Goal: Task Accomplishment & Management: Manage account settings

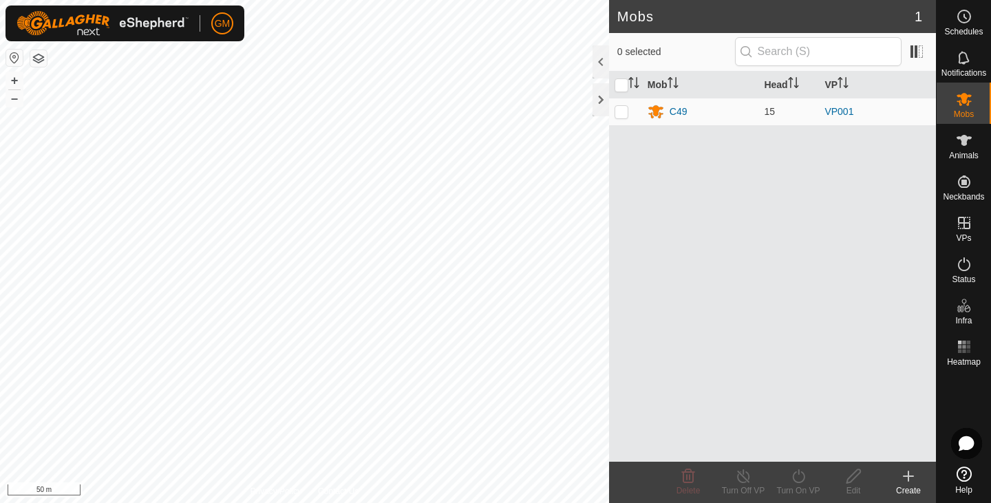
click at [42, 61] on button "button" at bounding box center [38, 58] width 17 height 17
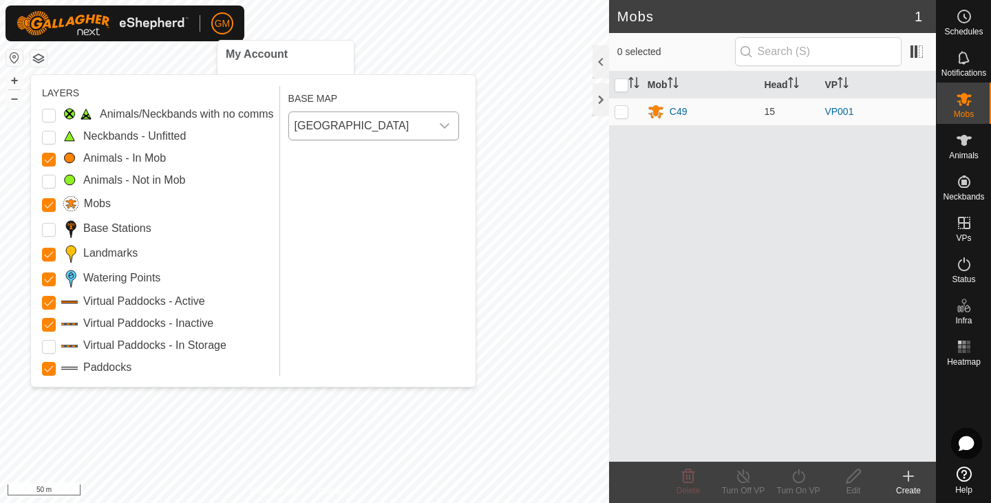
click at [447, 125] on icon "dropdown trigger" at bounding box center [445, 126] width 10 height 6
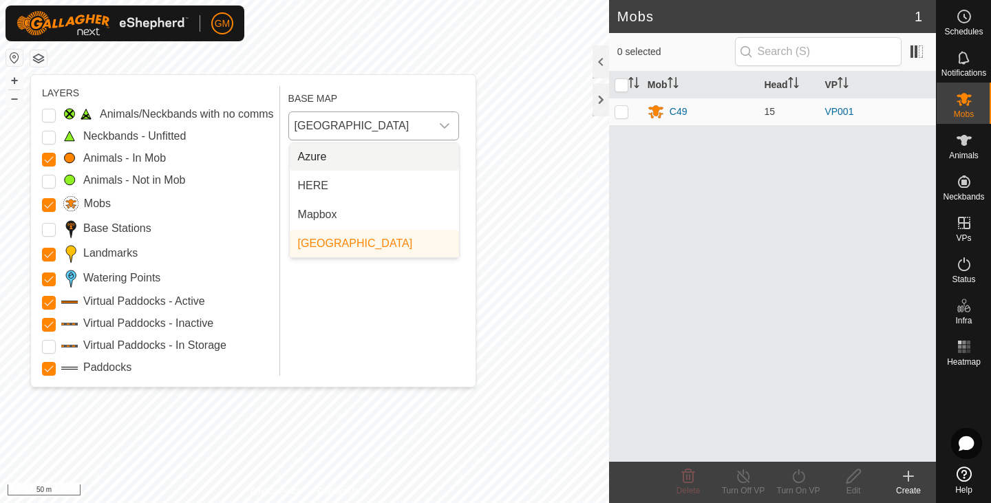
click at [447, 125] on icon "dropdown trigger" at bounding box center [445, 126] width 10 height 6
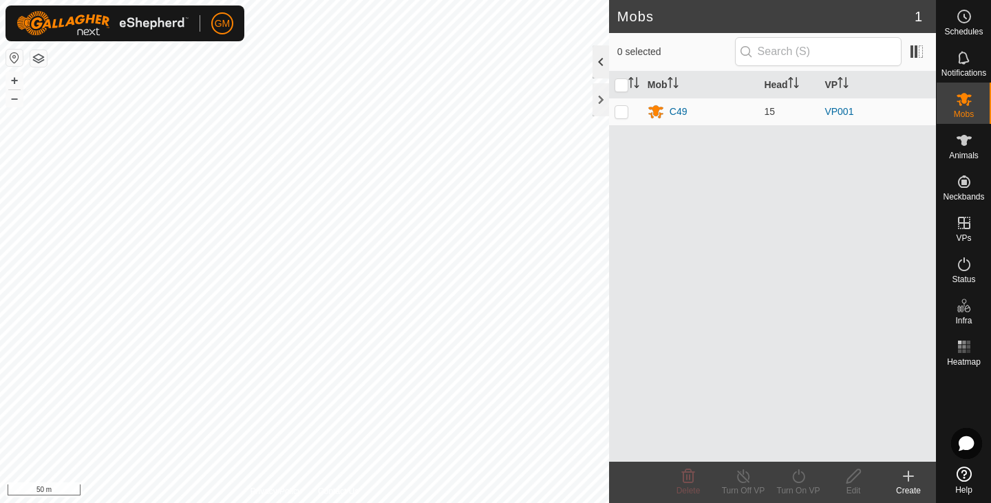
click at [600, 61] on div at bounding box center [600, 61] width 17 height 33
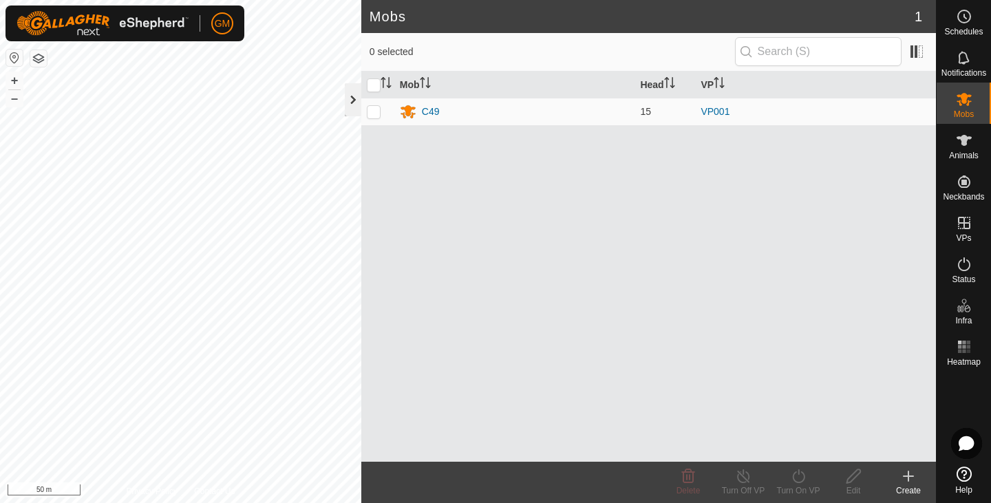
click at [346, 96] on div at bounding box center [353, 99] width 17 height 33
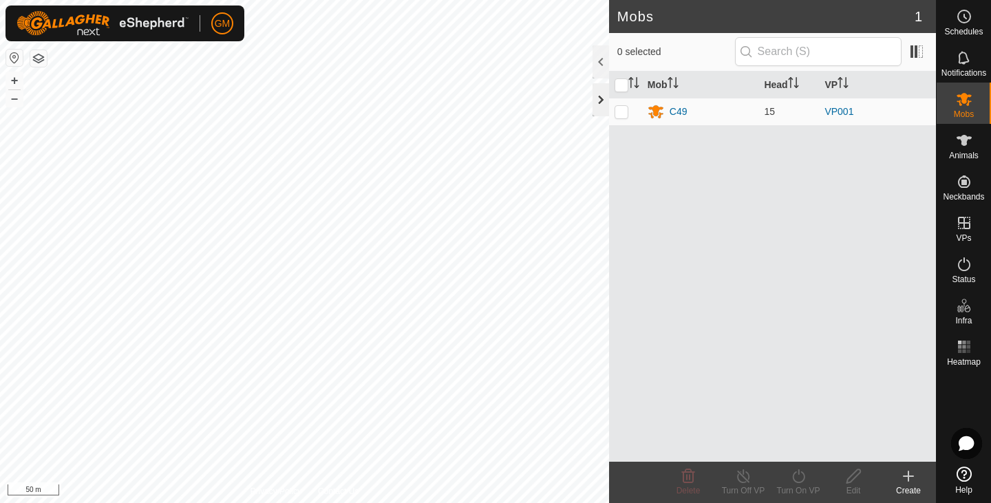
click at [600, 97] on div at bounding box center [600, 99] width 17 height 33
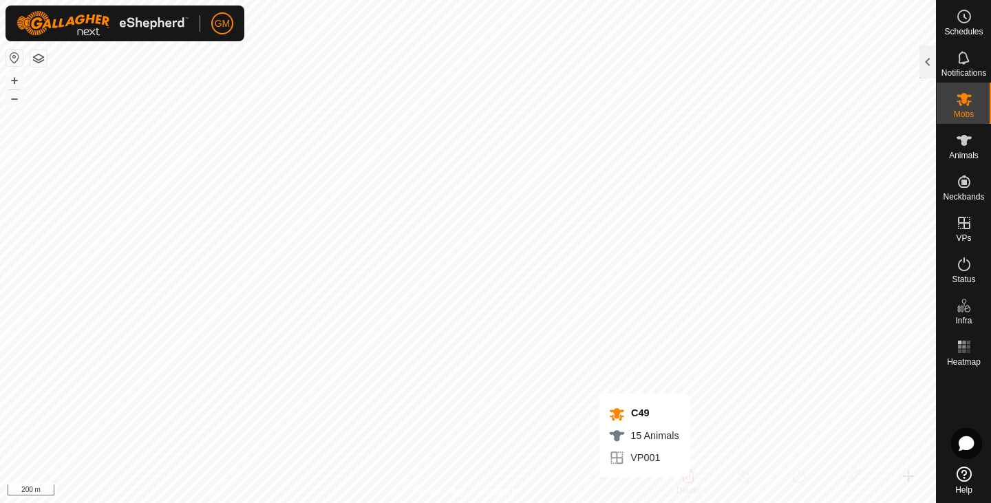
checkbox input "true"
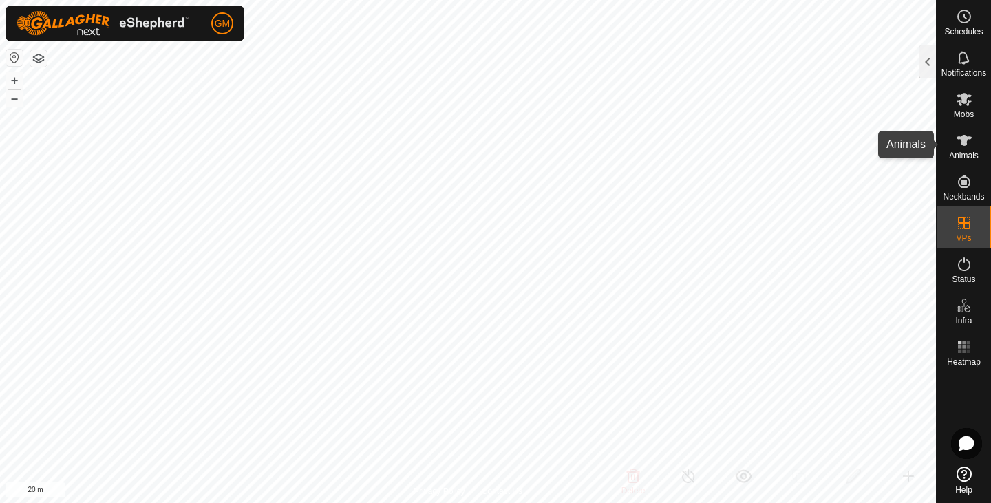
click at [968, 136] on icon at bounding box center [964, 140] width 17 height 17
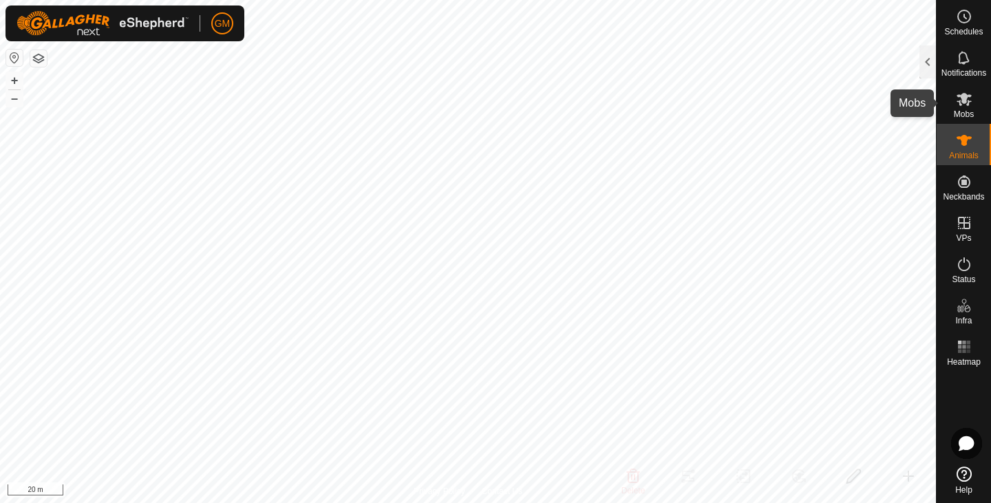
click at [956, 105] on icon at bounding box center [964, 99] width 17 height 17
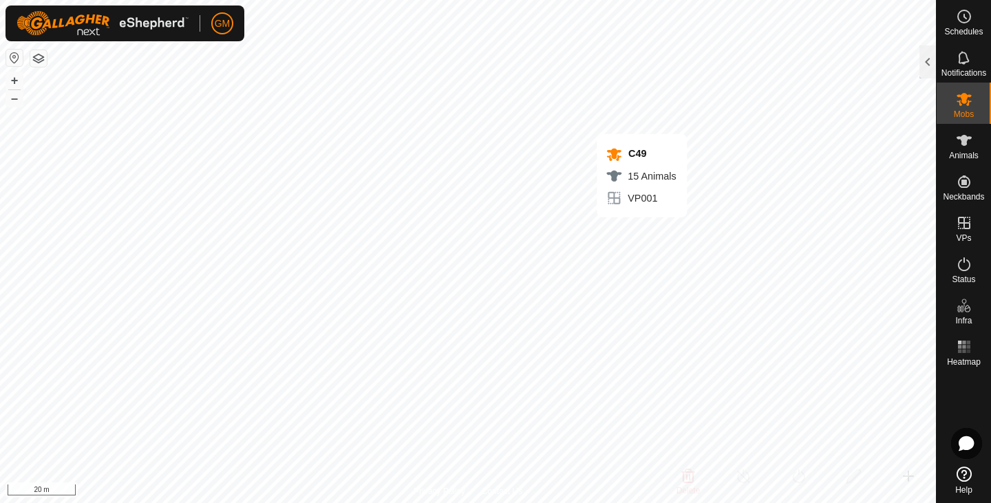
checkbox input "true"
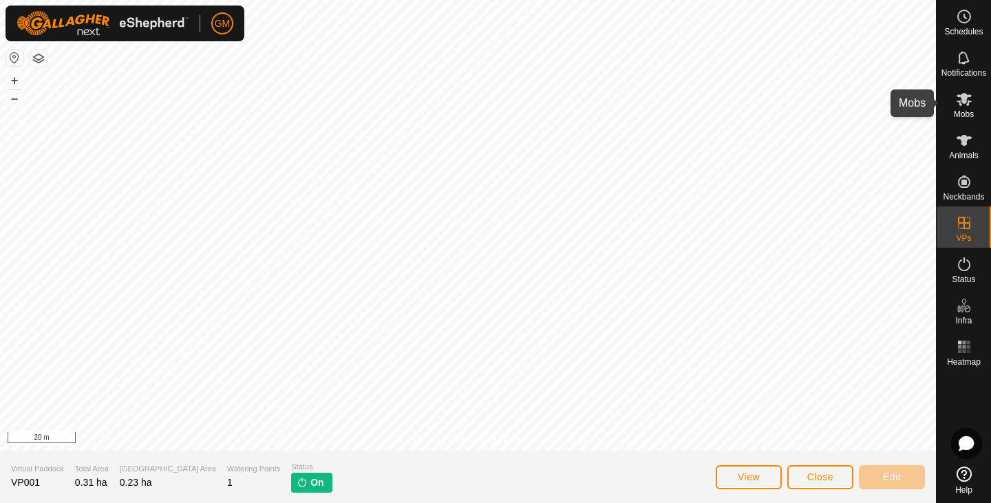
click at [967, 98] on icon at bounding box center [964, 99] width 17 height 17
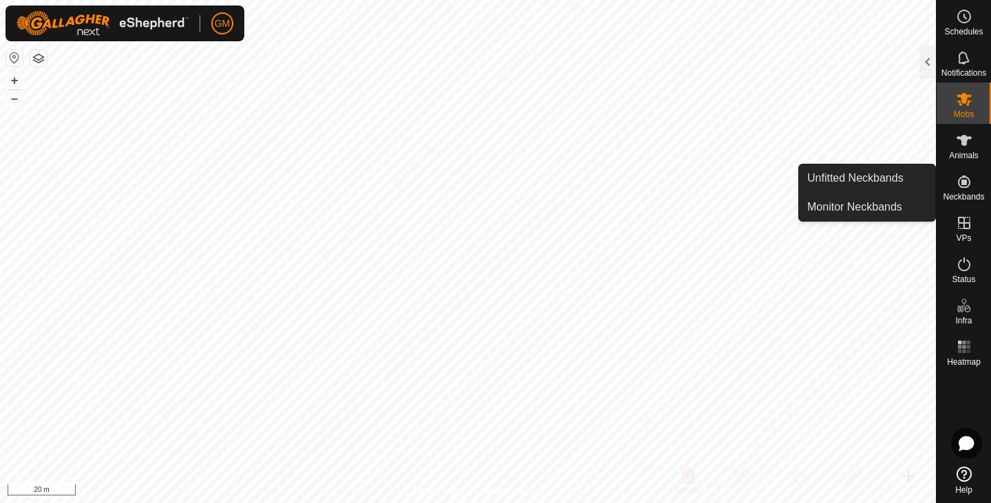
click at [969, 185] on icon at bounding box center [964, 181] width 12 height 12
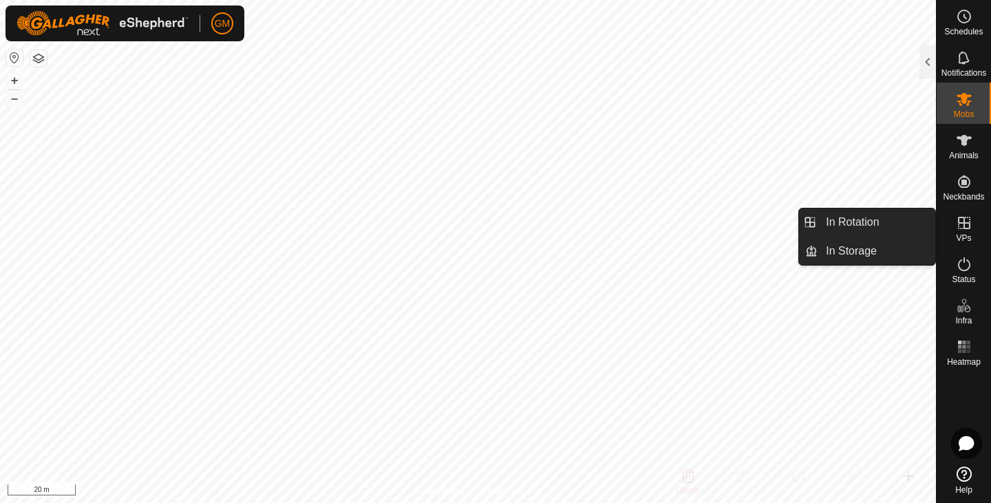
click at [968, 218] on icon at bounding box center [964, 223] width 17 height 17
click at [876, 224] on link "In Rotation" at bounding box center [877, 223] width 118 height 28
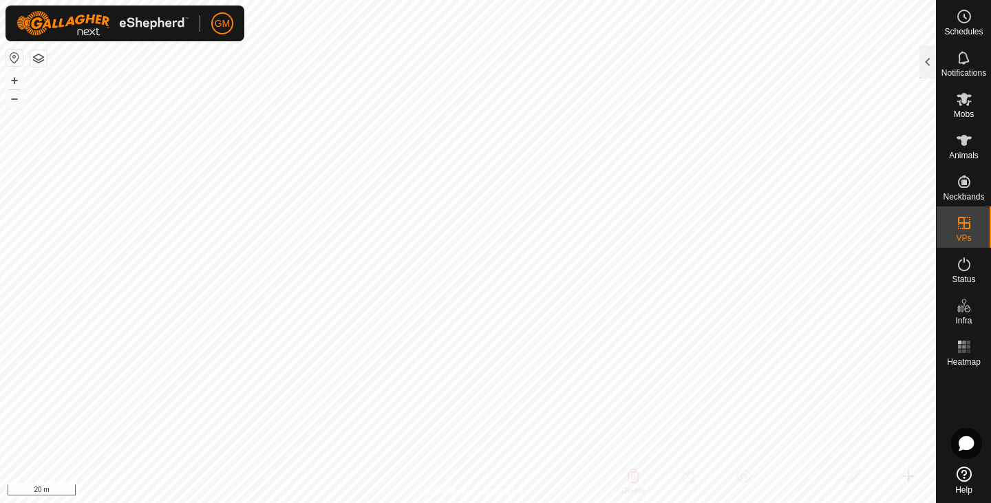
checkbox input "true"
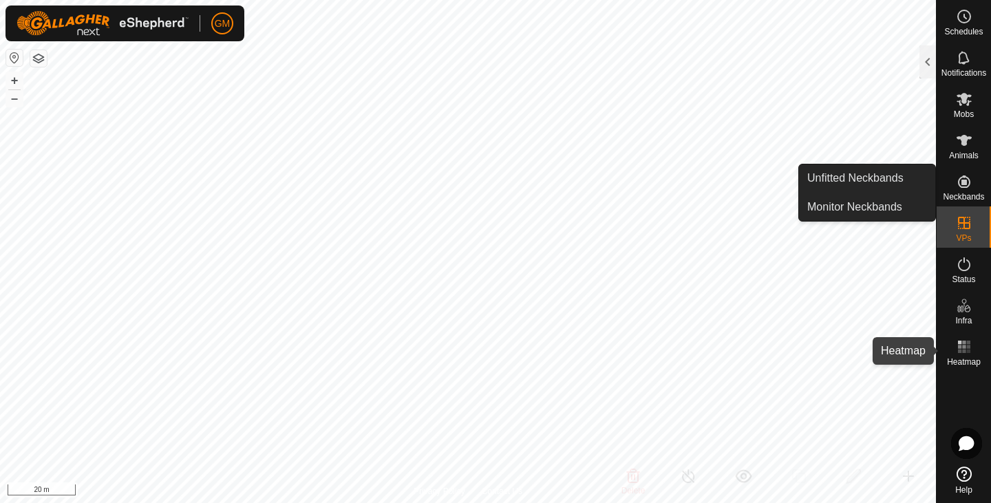
click at [962, 358] on span "Heatmap" at bounding box center [964, 362] width 34 height 8
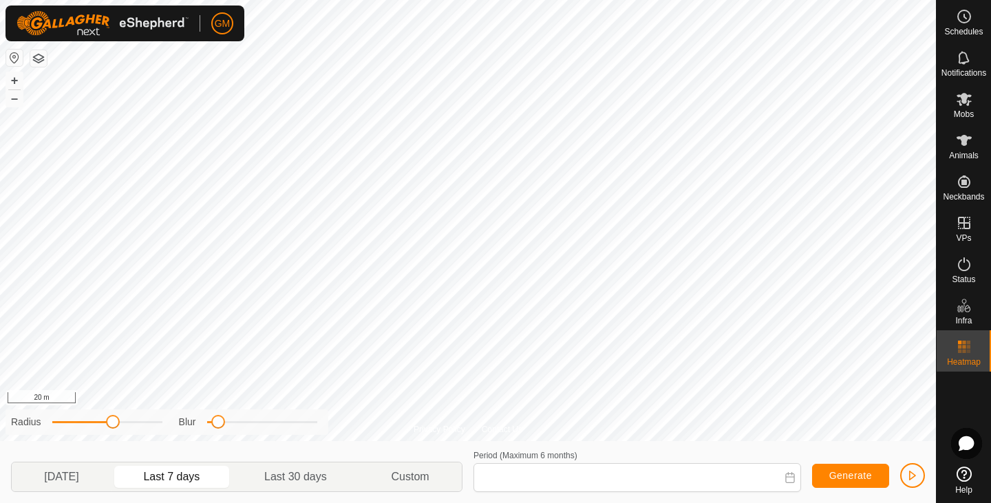
type input "[DATE] - [DATE]"
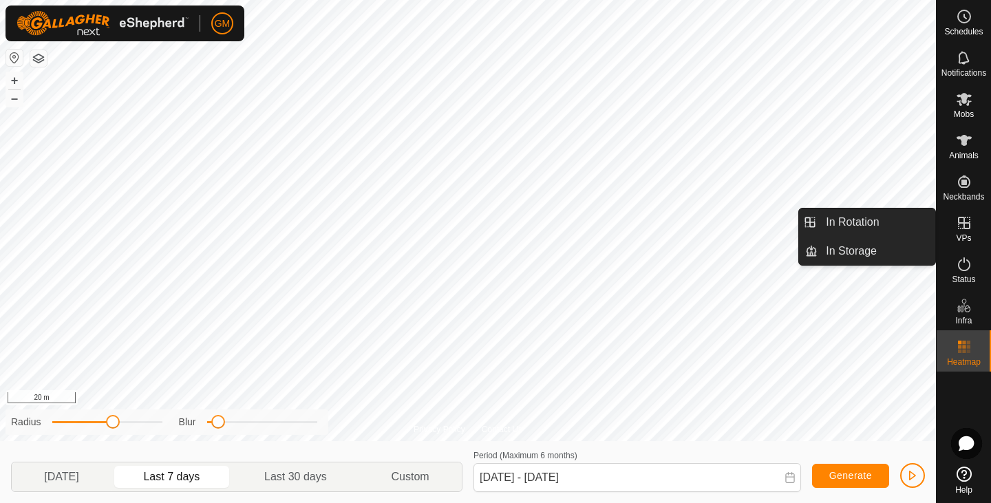
click at [964, 230] on icon at bounding box center [964, 223] width 17 height 17
click at [870, 226] on link "In Rotation" at bounding box center [877, 223] width 118 height 28
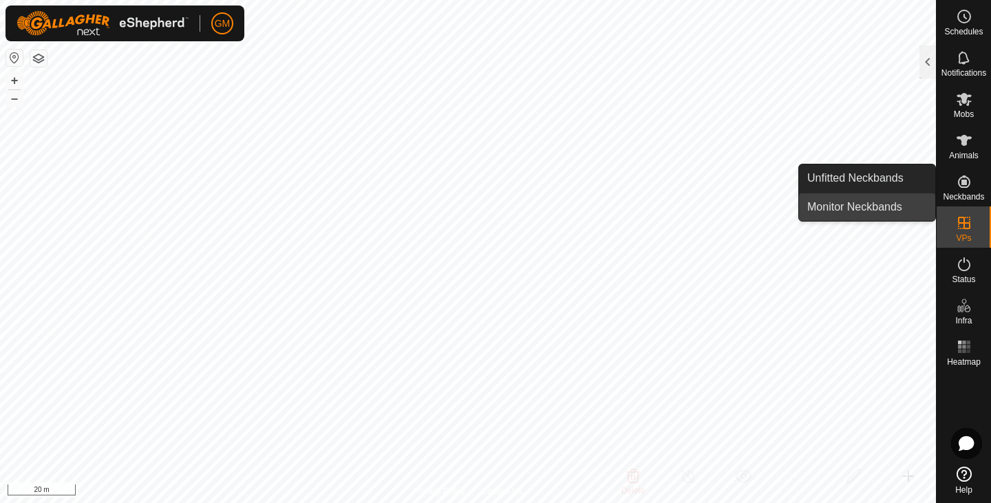
click at [877, 207] on link "Monitor Neckbands" at bounding box center [867, 207] width 136 height 28
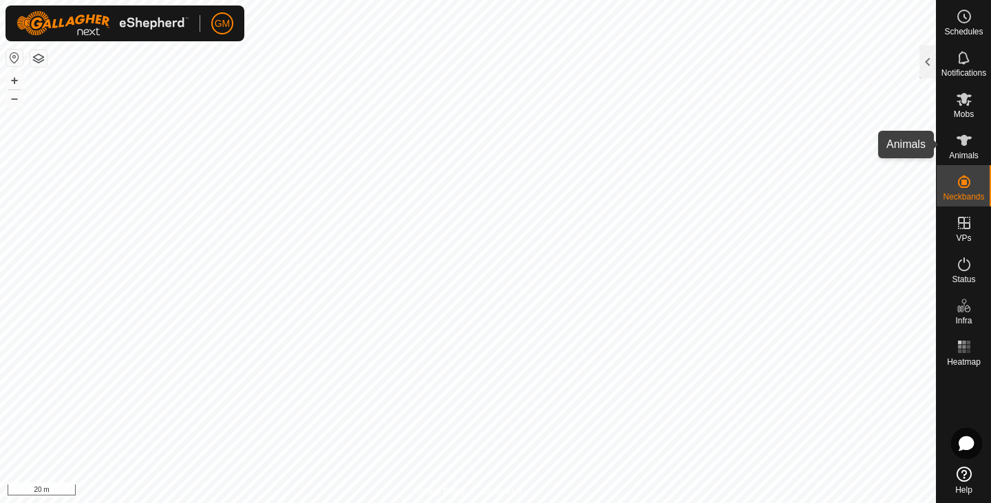
click at [968, 142] on icon at bounding box center [964, 140] width 17 height 17
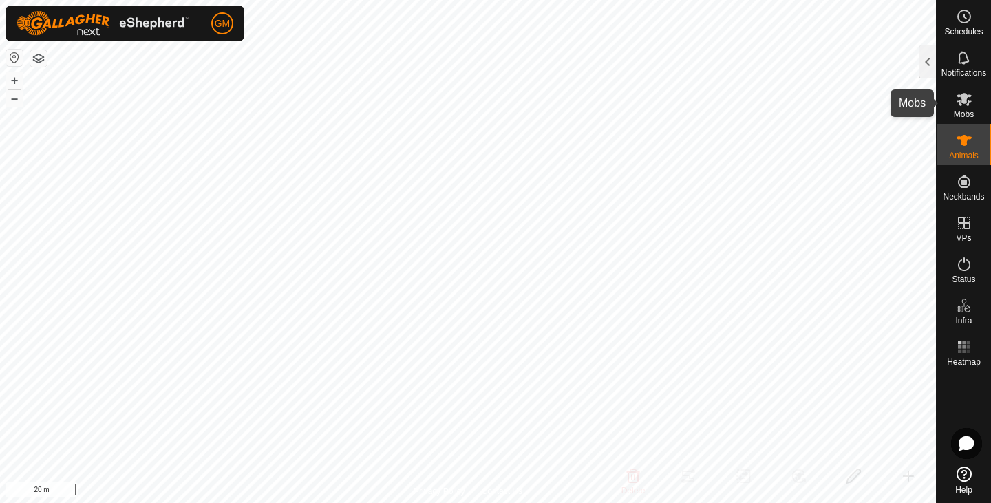
click at [969, 101] on icon at bounding box center [964, 99] width 15 height 13
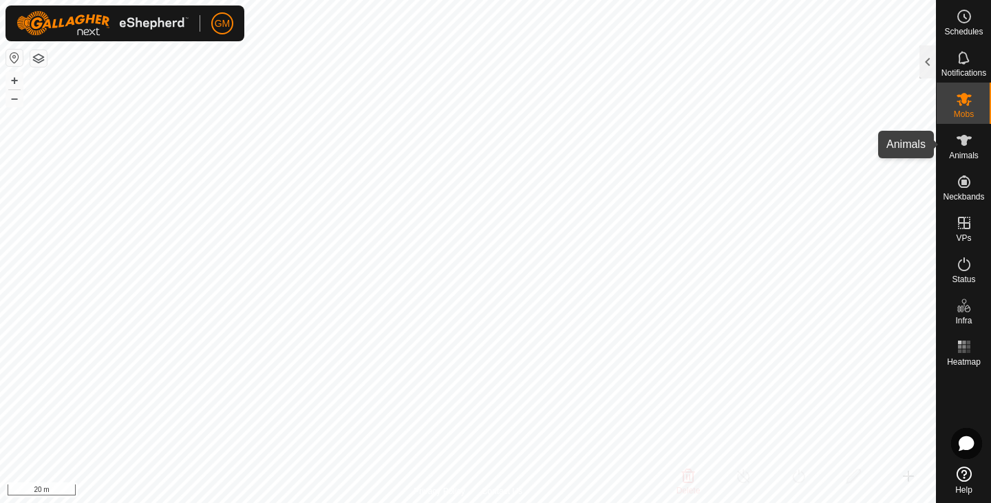
click at [964, 140] on icon at bounding box center [964, 140] width 15 height 11
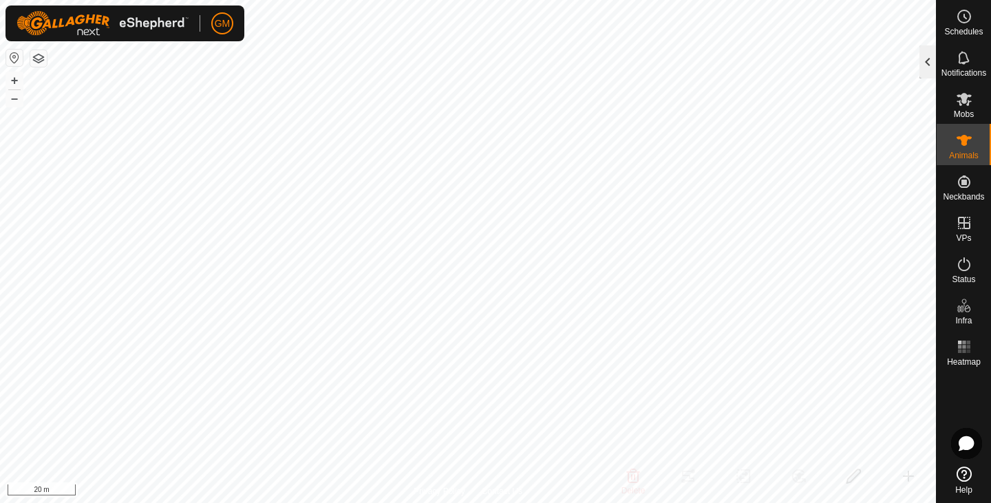
click at [930, 69] on div at bounding box center [927, 61] width 17 height 33
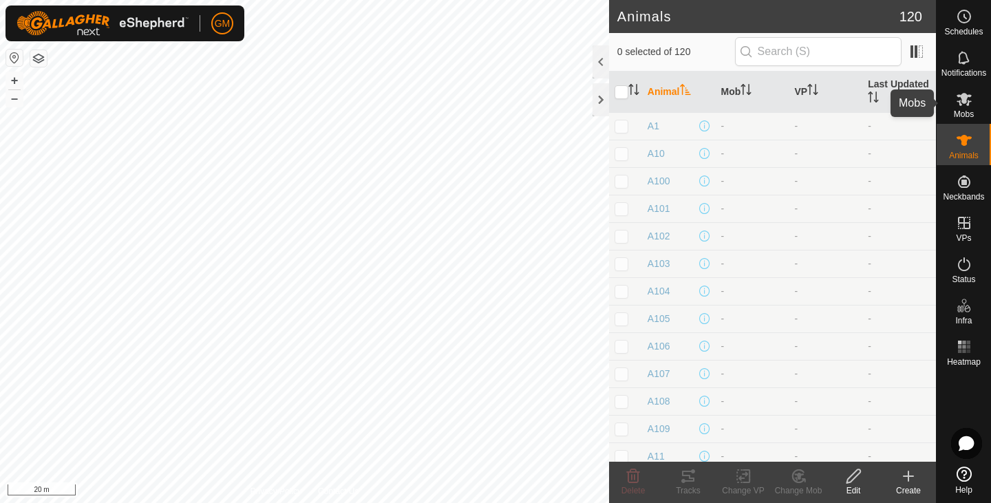
click at [965, 105] on icon at bounding box center [964, 99] width 17 height 17
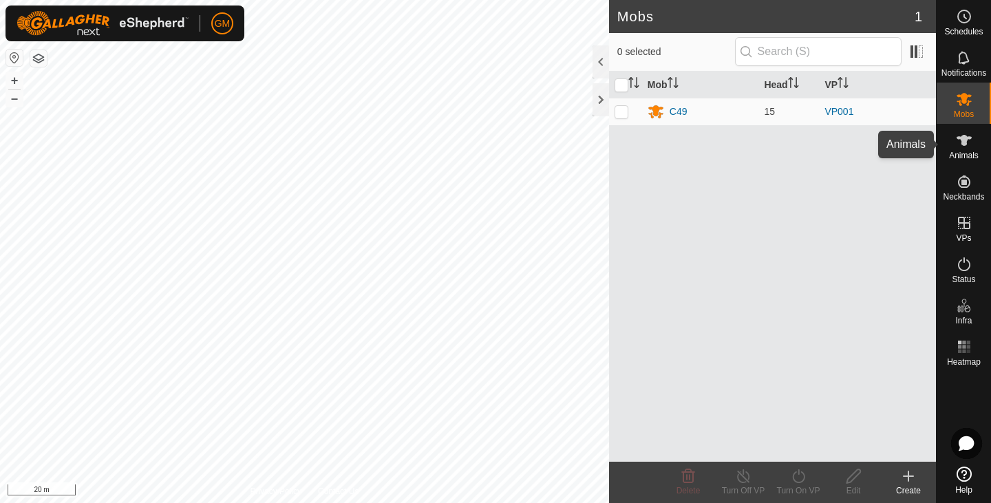
click at [963, 138] on icon at bounding box center [964, 140] width 15 height 11
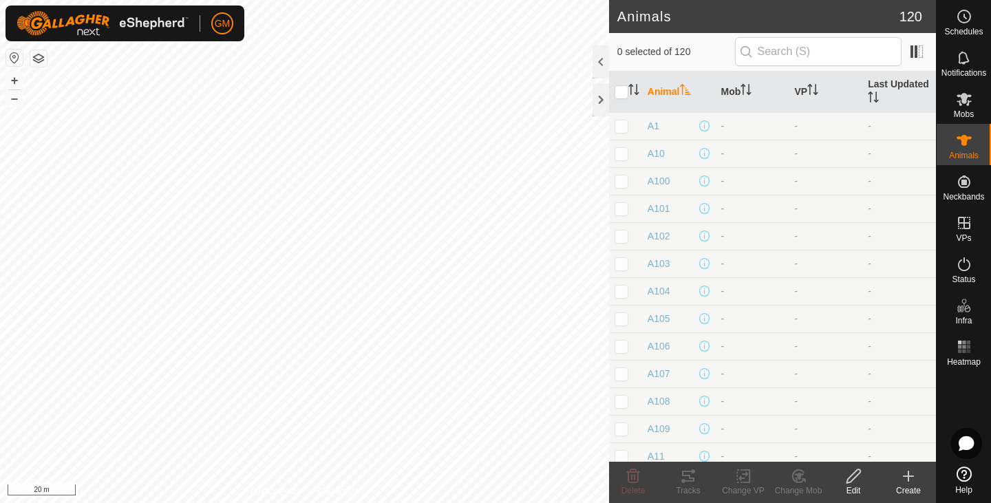
click at [681, 88] on th "Animal" at bounding box center [679, 92] width 74 height 41
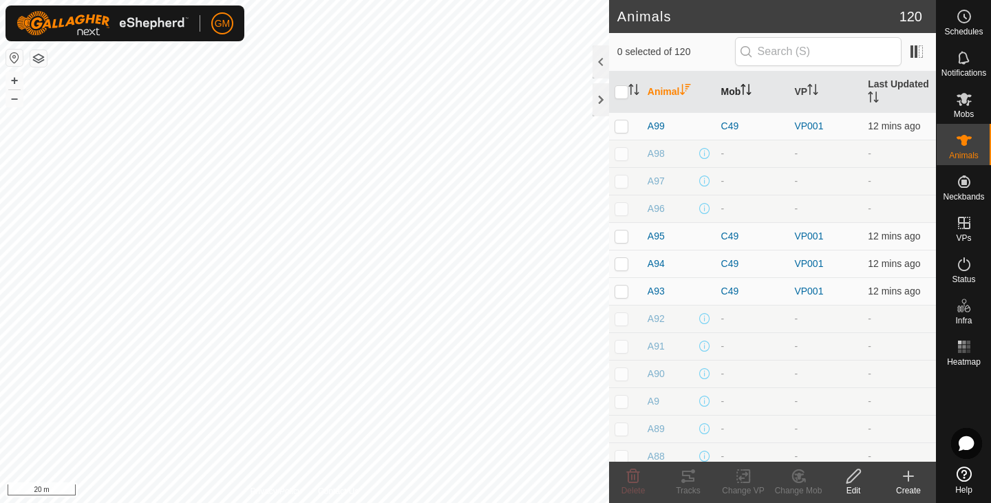
click at [752, 84] on th "Mob" at bounding box center [753, 92] width 74 height 41
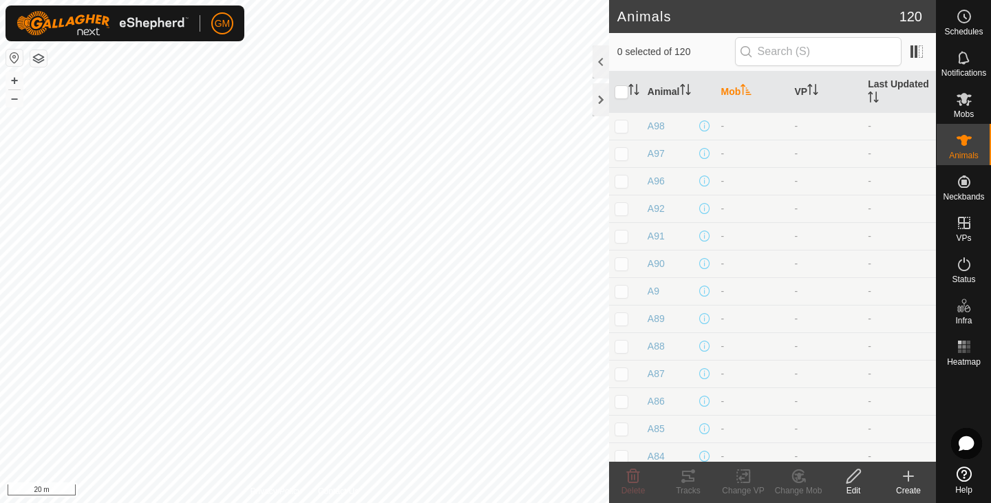
click at [751, 91] on icon "Activate to sort" at bounding box center [745, 89] width 11 height 11
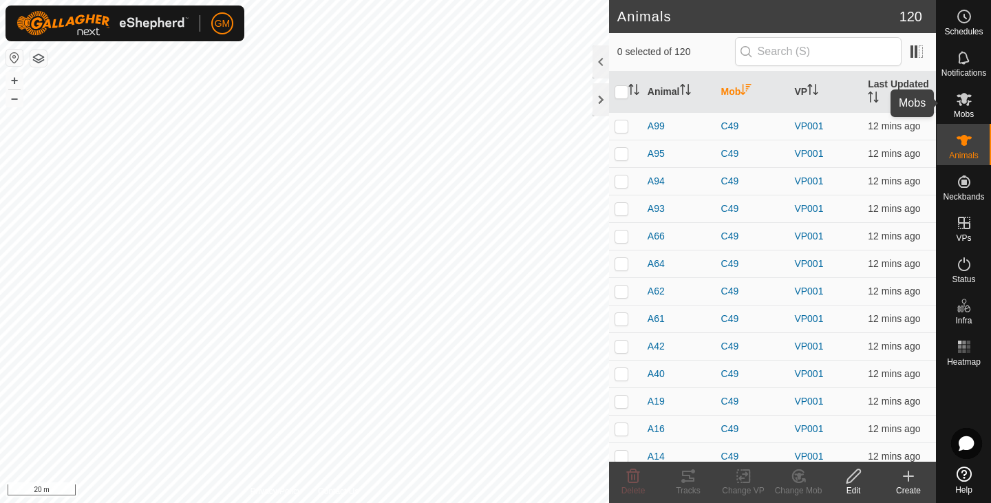
click at [964, 100] on icon at bounding box center [964, 99] width 15 height 13
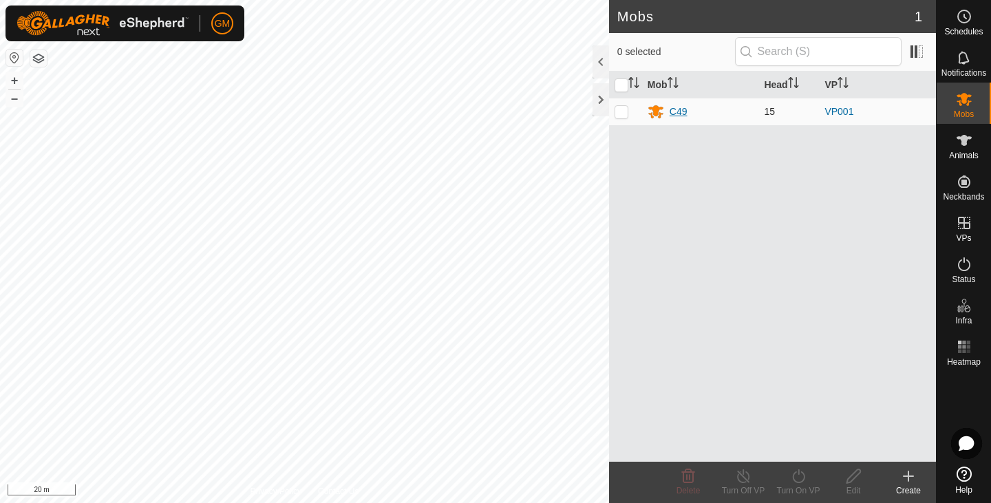
click at [676, 111] on div "C49" at bounding box center [679, 112] width 18 height 14
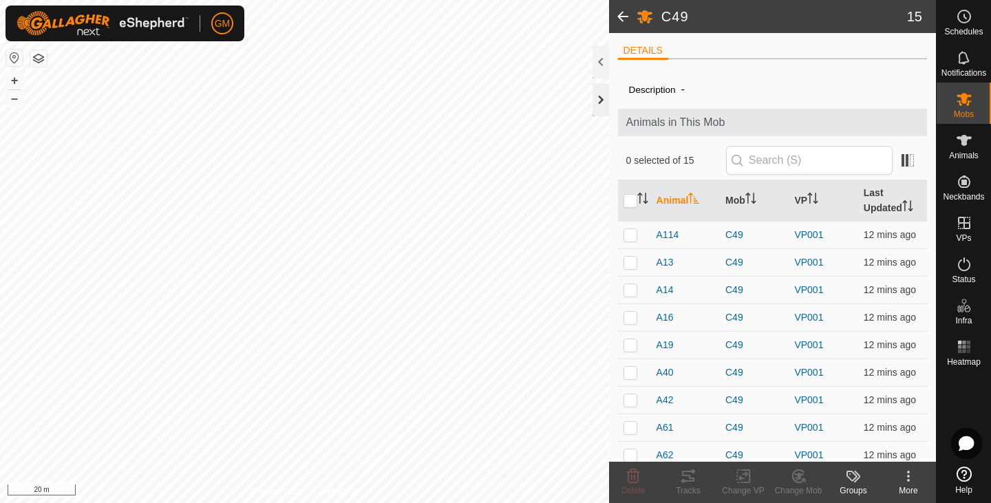
click at [603, 96] on div at bounding box center [600, 99] width 17 height 33
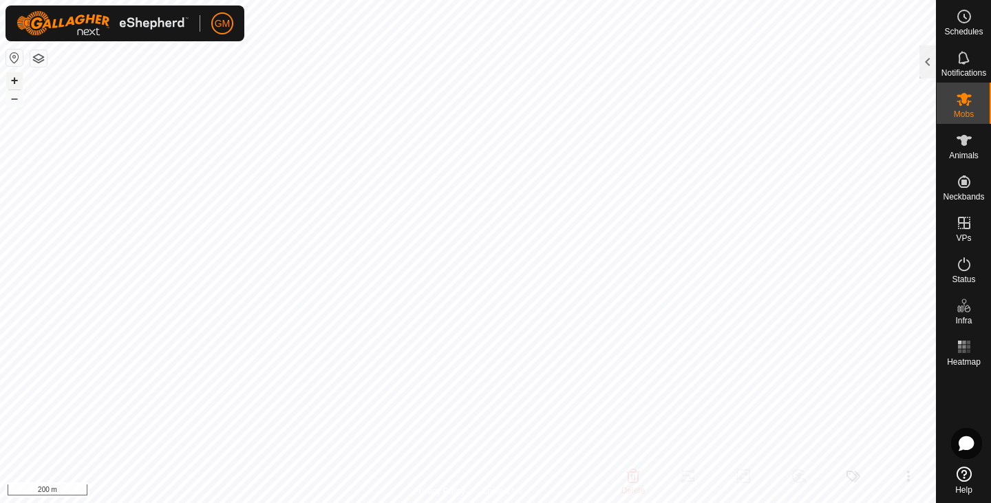
click at [11, 81] on button "+" at bounding box center [14, 80] width 17 height 17
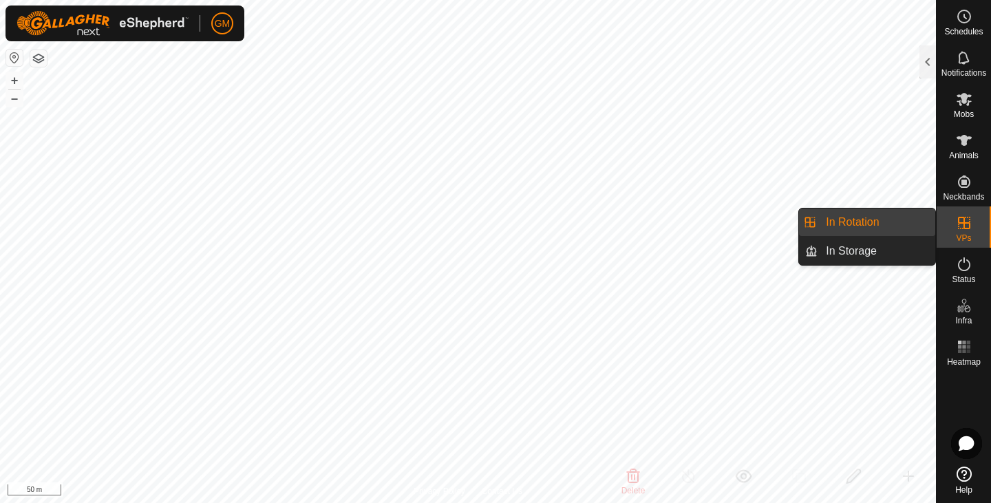
click at [851, 222] on link "In Rotation" at bounding box center [877, 223] width 118 height 28
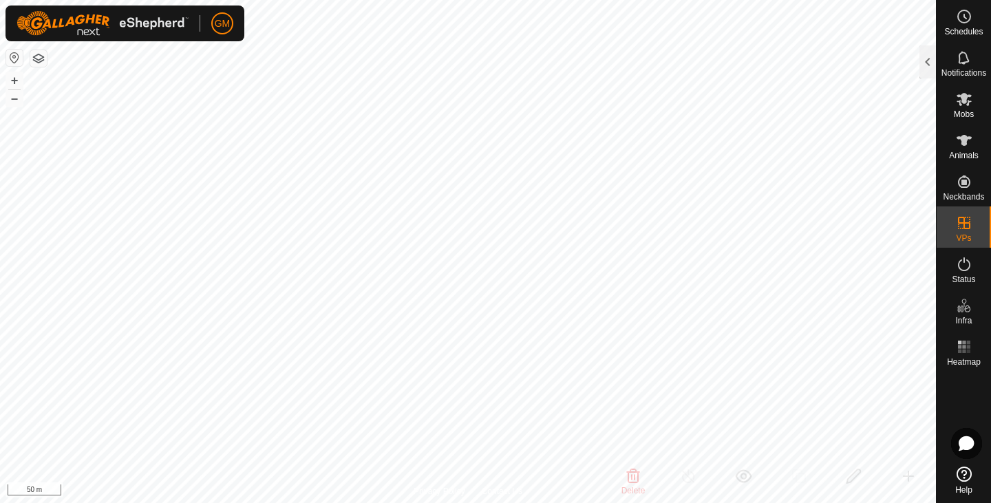
checkbox input "false"
checkbox input "true"
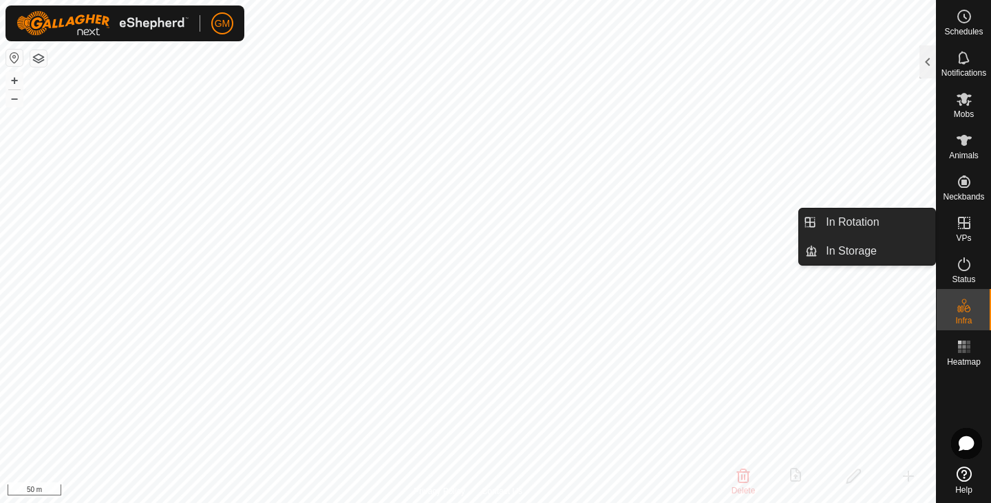
click at [963, 222] on icon at bounding box center [964, 223] width 17 height 17
click at [880, 223] on link "In Rotation" at bounding box center [877, 223] width 118 height 28
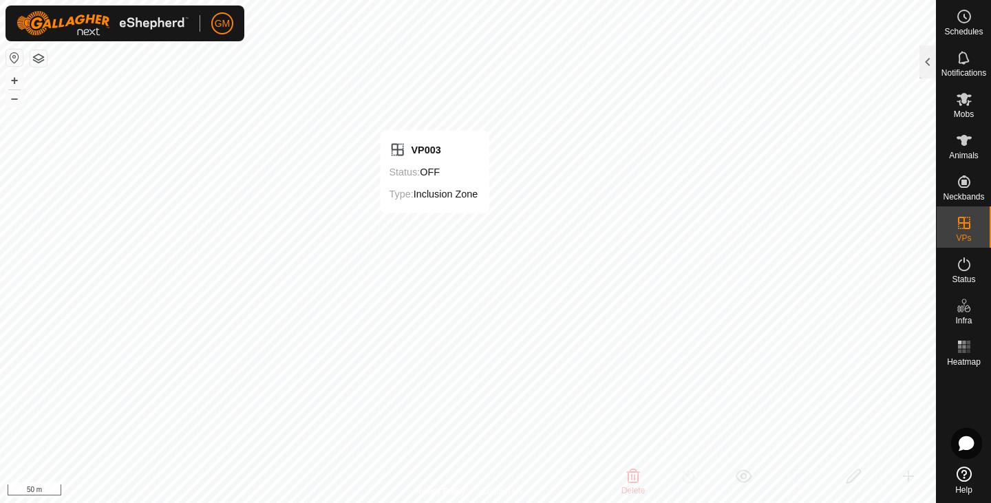
checkbox input "false"
click at [13, 76] on button "+" at bounding box center [14, 80] width 17 height 17
click at [13, 65] on button "button" at bounding box center [14, 58] width 17 height 17
click at [13, 76] on button "+" at bounding box center [14, 80] width 17 height 17
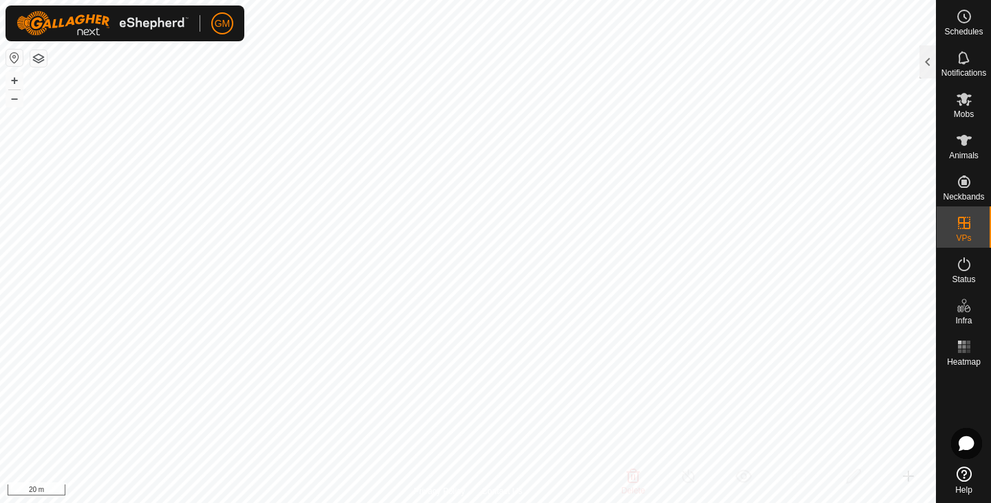
checkbox input "true"
click at [959, 107] on icon at bounding box center [964, 99] width 17 height 17
checkbox input "true"
click at [923, 65] on div at bounding box center [927, 61] width 17 height 33
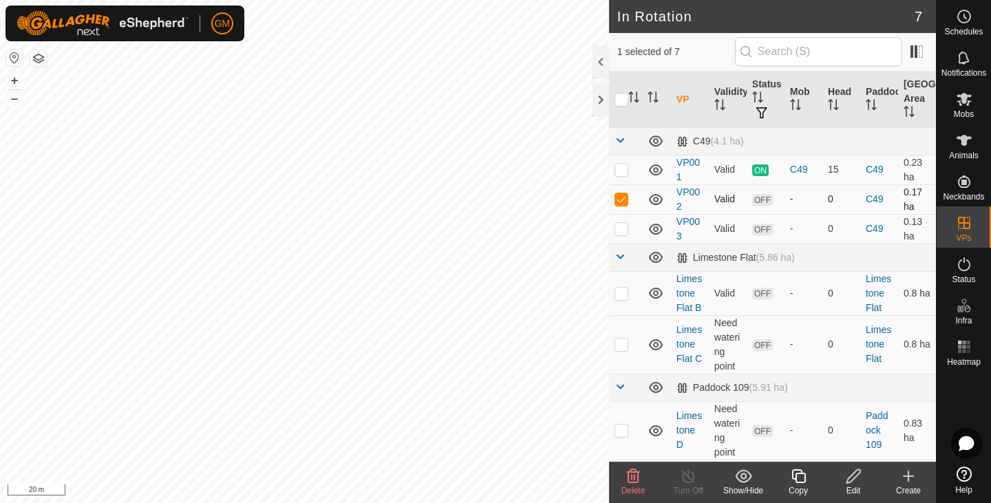
click at [656, 197] on icon at bounding box center [656, 199] width 14 height 11
click at [656, 197] on icon at bounding box center [656, 199] width 17 height 17
click at [727, 195] on td "Valid" at bounding box center [728, 199] width 38 height 30
click at [686, 195] on link "VP002" at bounding box center [687, 198] width 23 height 25
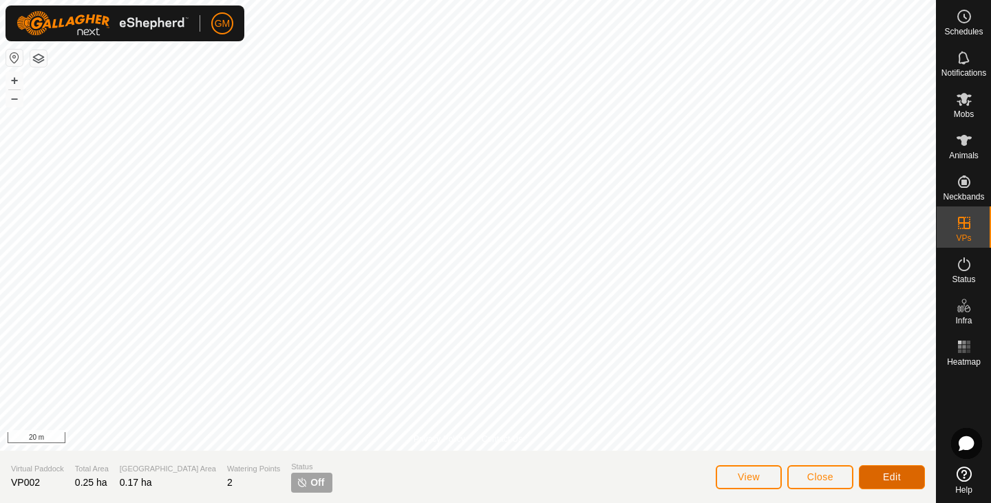
click at [890, 473] on span "Edit" at bounding box center [892, 476] width 18 height 11
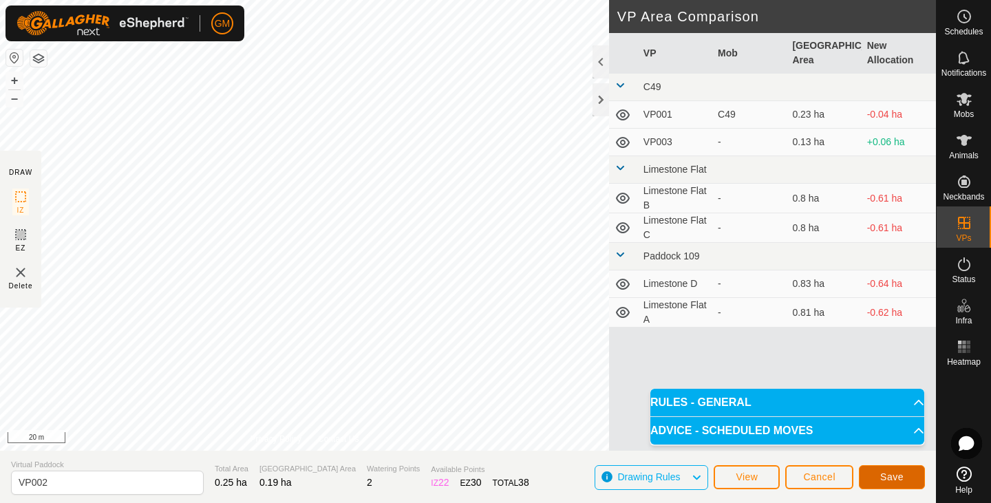
click at [894, 474] on span "Save" at bounding box center [891, 476] width 23 height 11
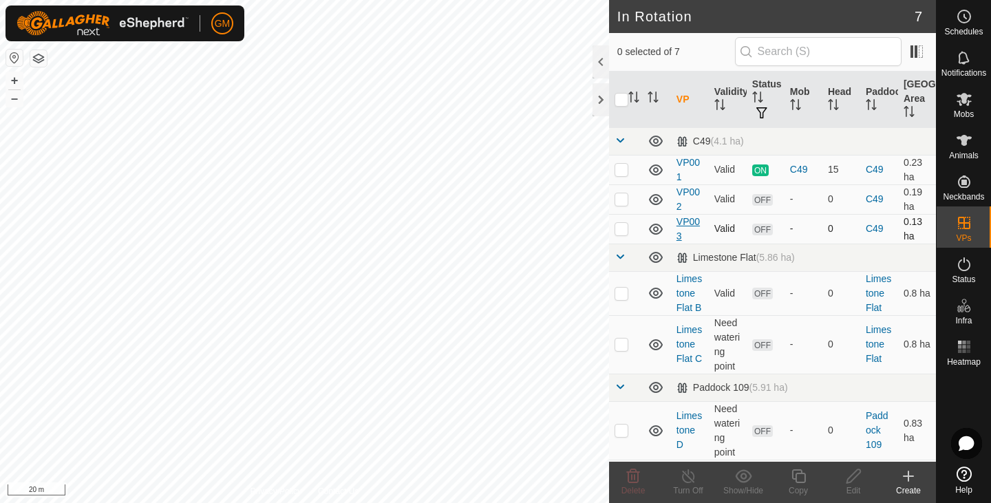
click at [683, 224] on link "VP003" at bounding box center [687, 228] width 23 height 25
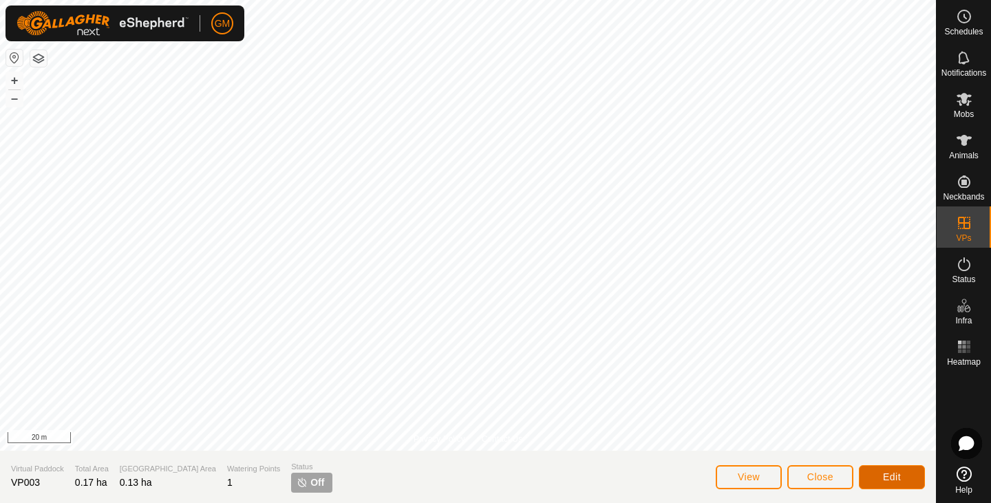
click at [879, 477] on button "Edit" at bounding box center [892, 477] width 66 height 24
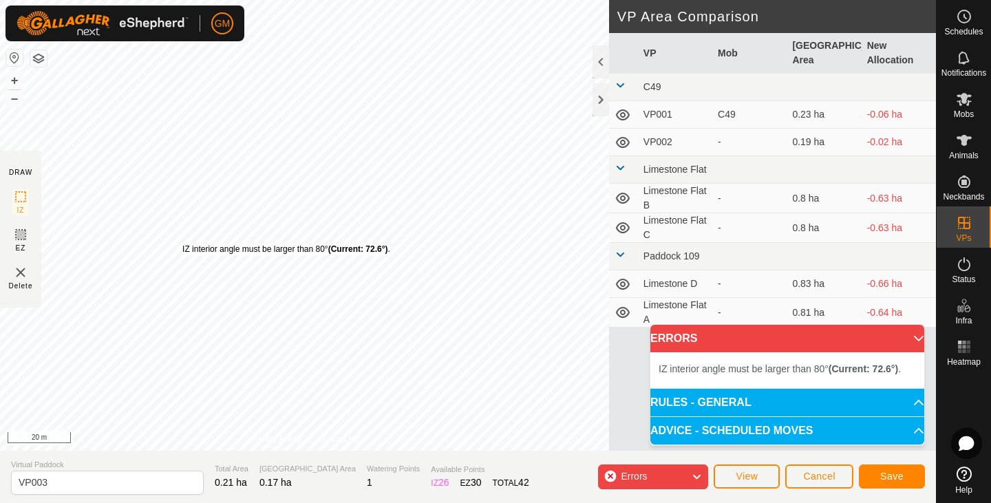
click at [182, 243] on div "IZ interior angle must be larger than 80° (Current: 72.6°) . + – ⇧ i 20 m" at bounding box center [304, 225] width 609 height 451
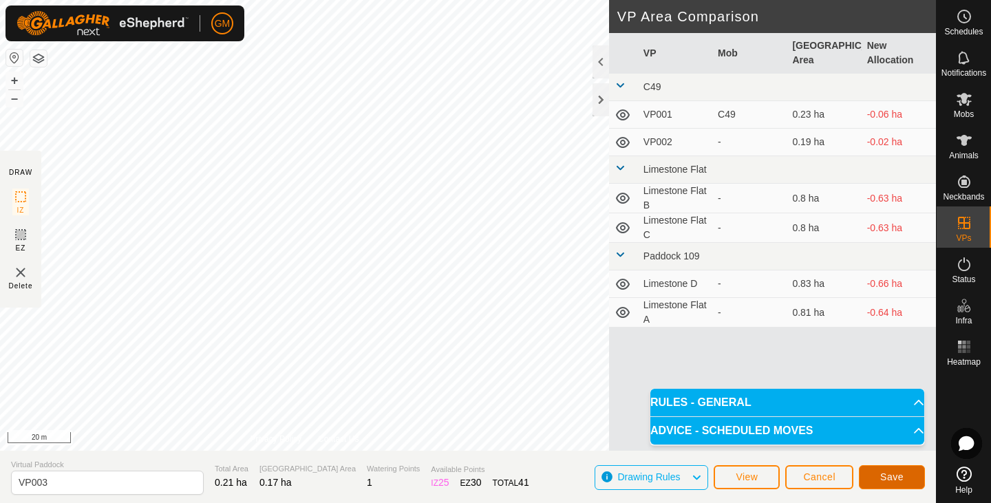
click at [896, 476] on span "Save" at bounding box center [891, 476] width 23 height 11
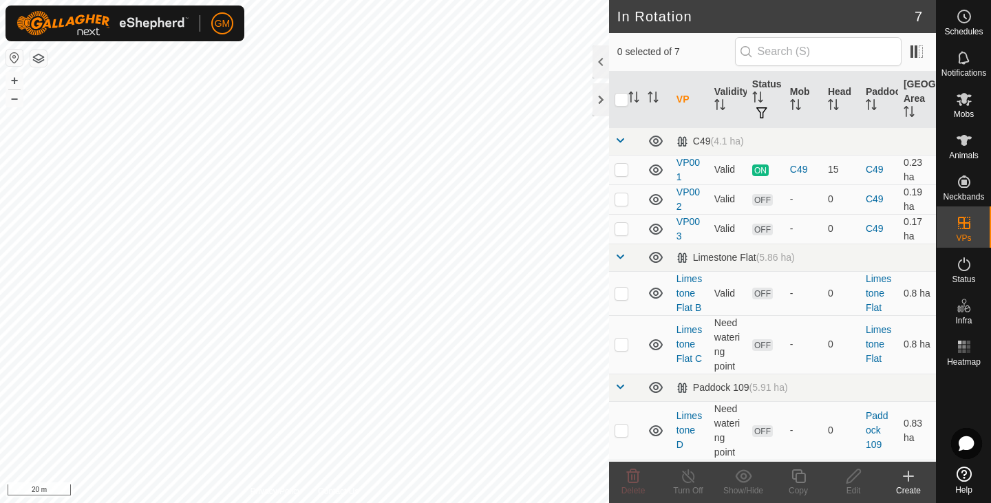
click at [909, 476] on icon at bounding box center [909, 476] width 10 height 0
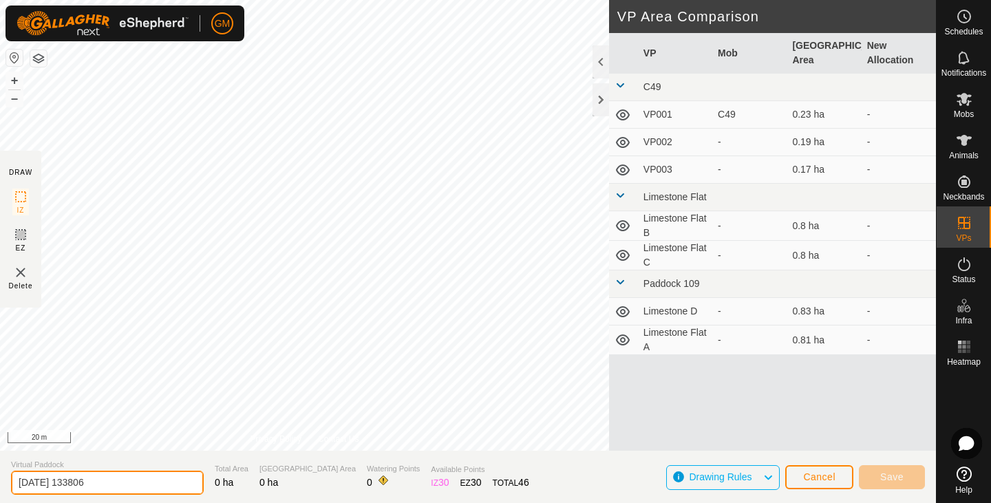
click at [122, 483] on input "[DATE] 133806" at bounding box center [107, 483] width 193 height 24
type input "2"
type input "VP004"
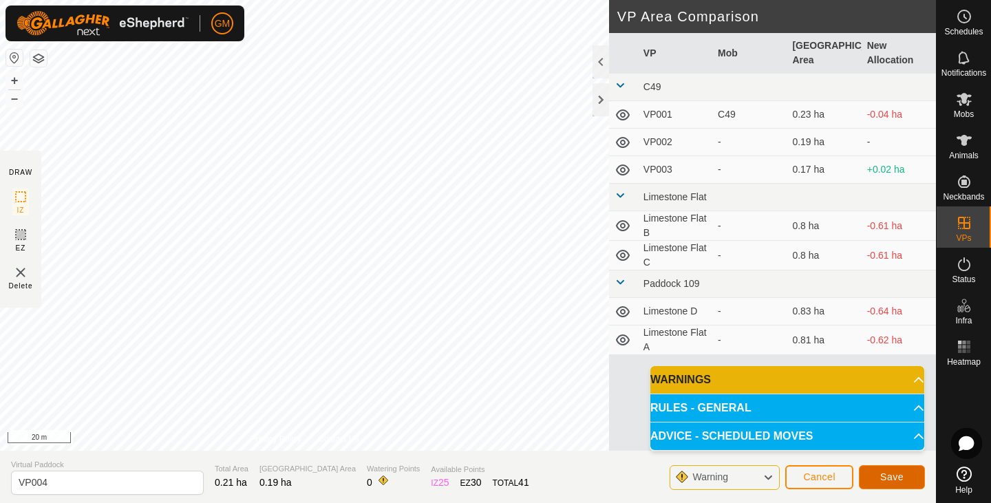
click at [882, 476] on span "Save" at bounding box center [891, 476] width 23 height 11
